Goal: Task Accomplishment & Management: Manage account settings

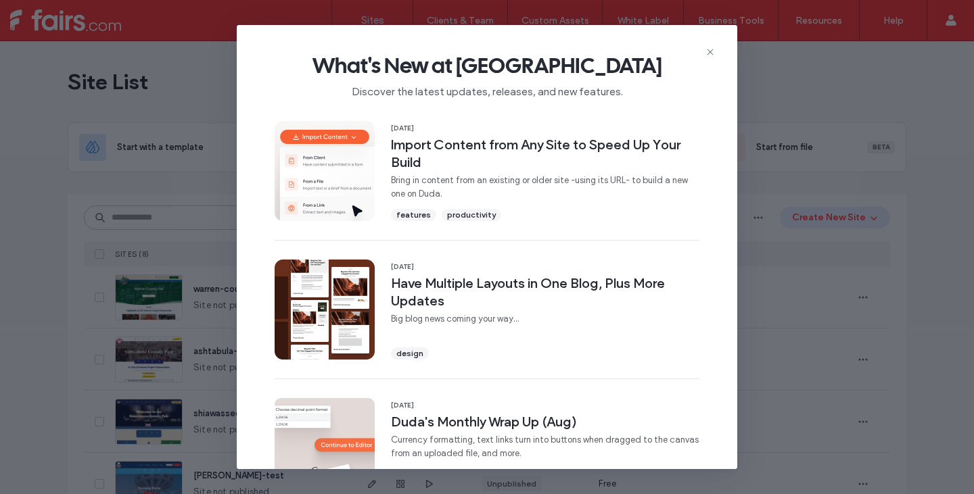
click at [709, 53] on icon at bounding box center [709, 52] width 11 height 11
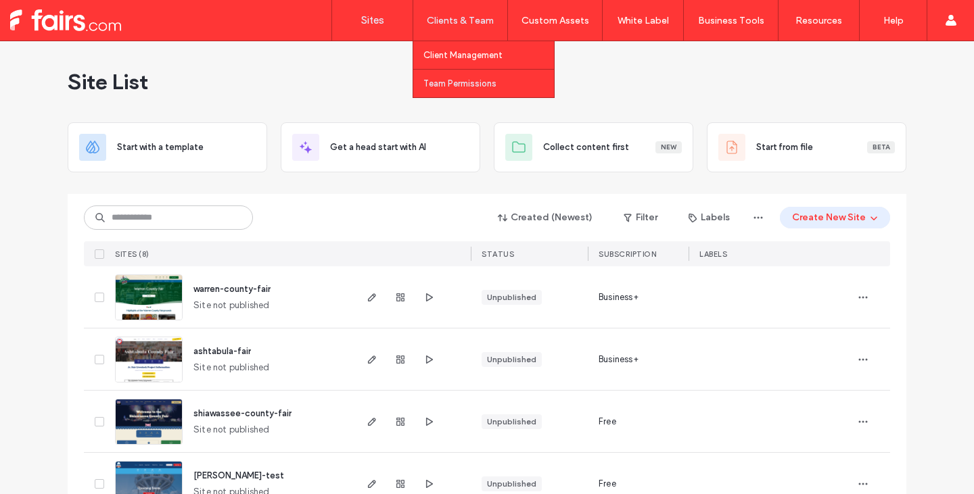
click at [475, 85] on label "Team Permissions" at bounding box center [459, 83] width 73 height 10
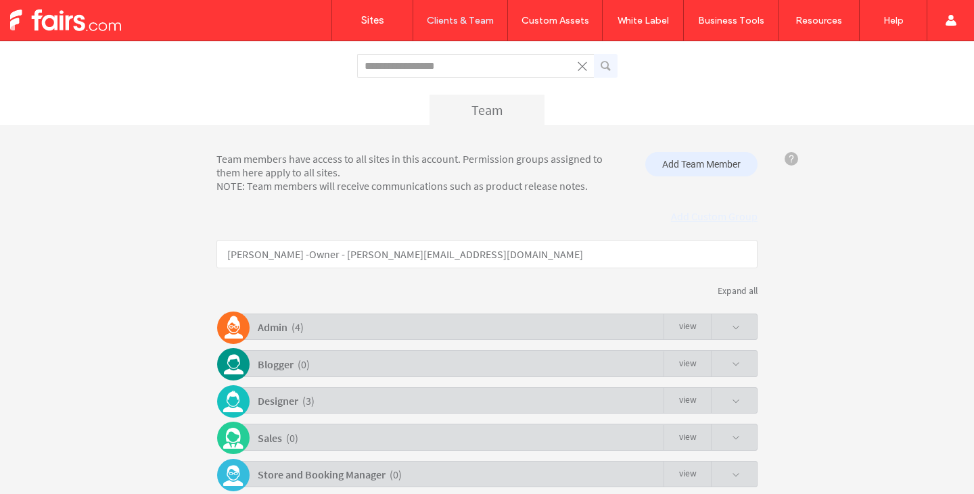
scroll to position [147, 0]
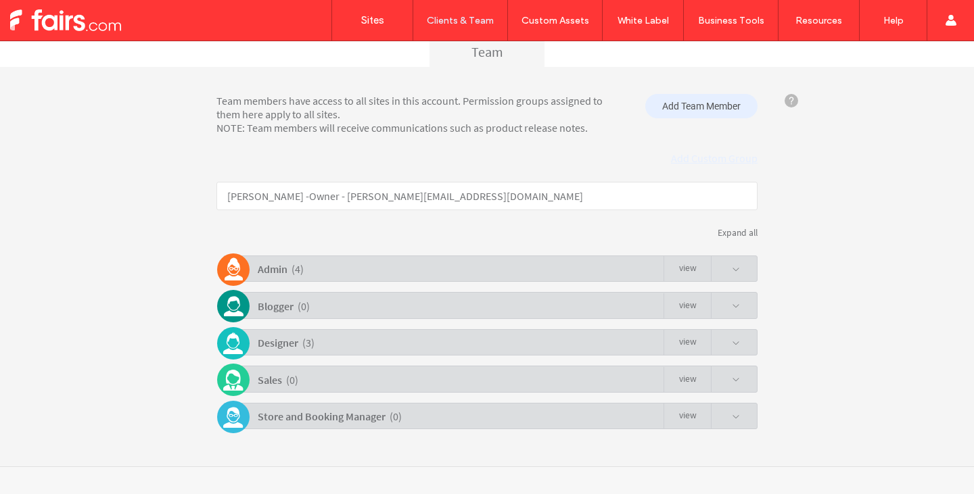
click at [286, 261] on div "Admin ( 4 )" at bounding box center [281, 269] width 46 height 25
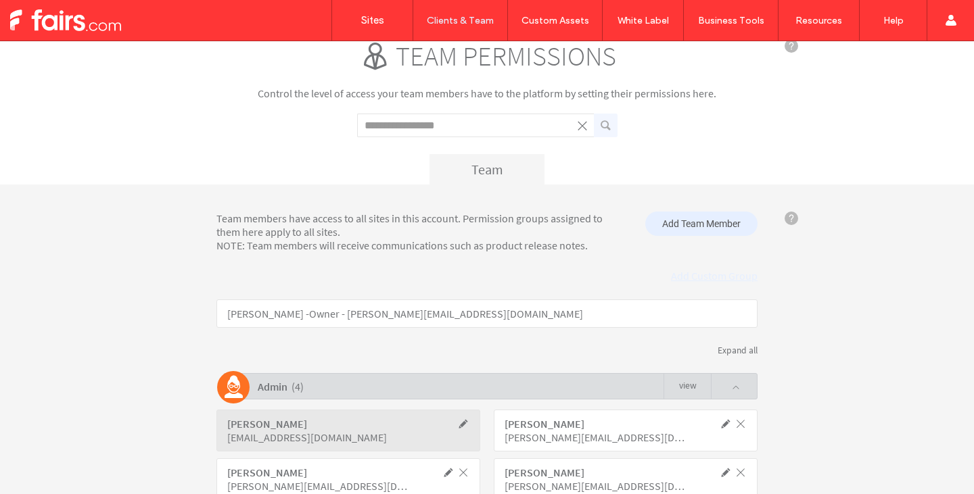
scroll to position [0, 0]
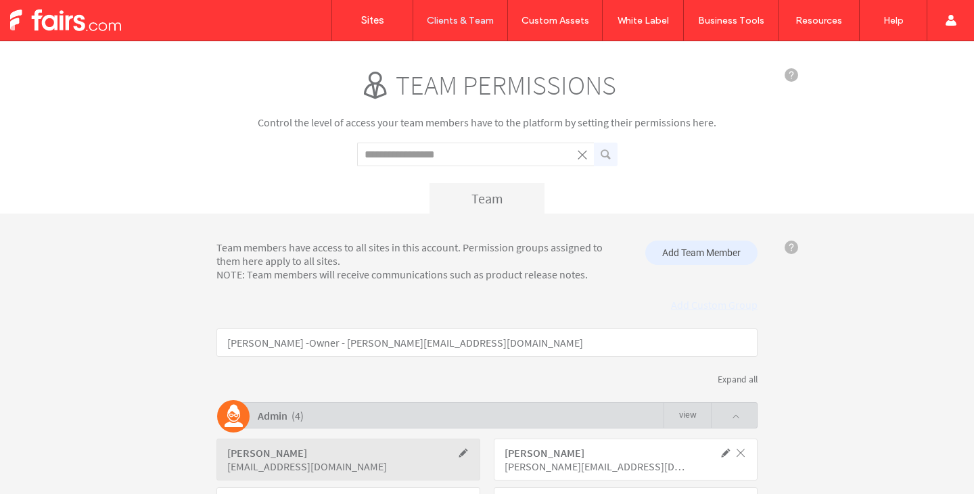
drag, startPoint x: 357, startPoint y: 55, endPoint x: 361, endPoint y: 42, distance: 13.5
click at [358, 49] on div "Team permissions Control the level of access your team members have to the plat…" at bounding box center [487, 127] width 974 height 172
click at [365, 29] on link "Sites" at bounding box center [372, 20] width 80 height 41
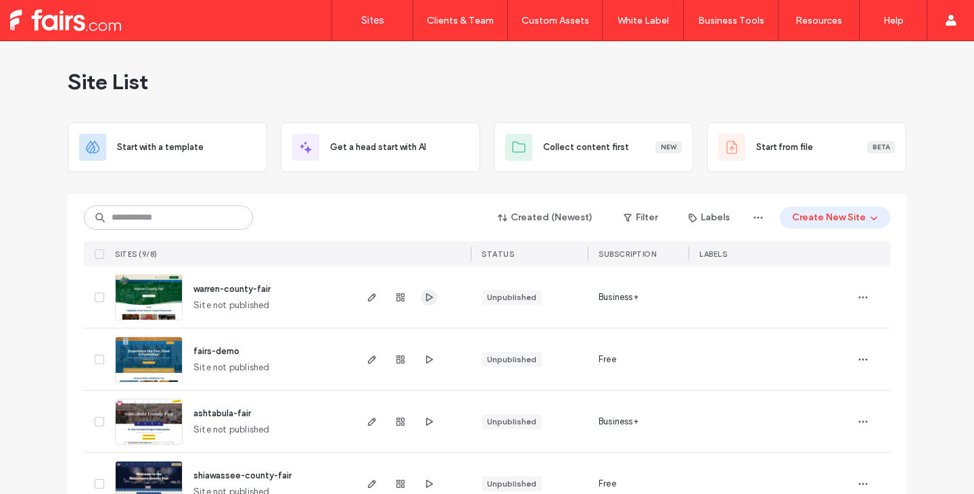
click at [426, 298] on use "button" at bounding box center [429, 297] width 7 height 8
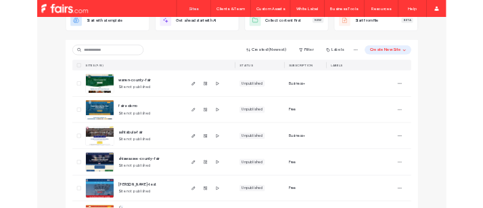
scroll to position [135, 0]
